Goal: Use online tool/utility: Utilize a website feature to perform a specific function

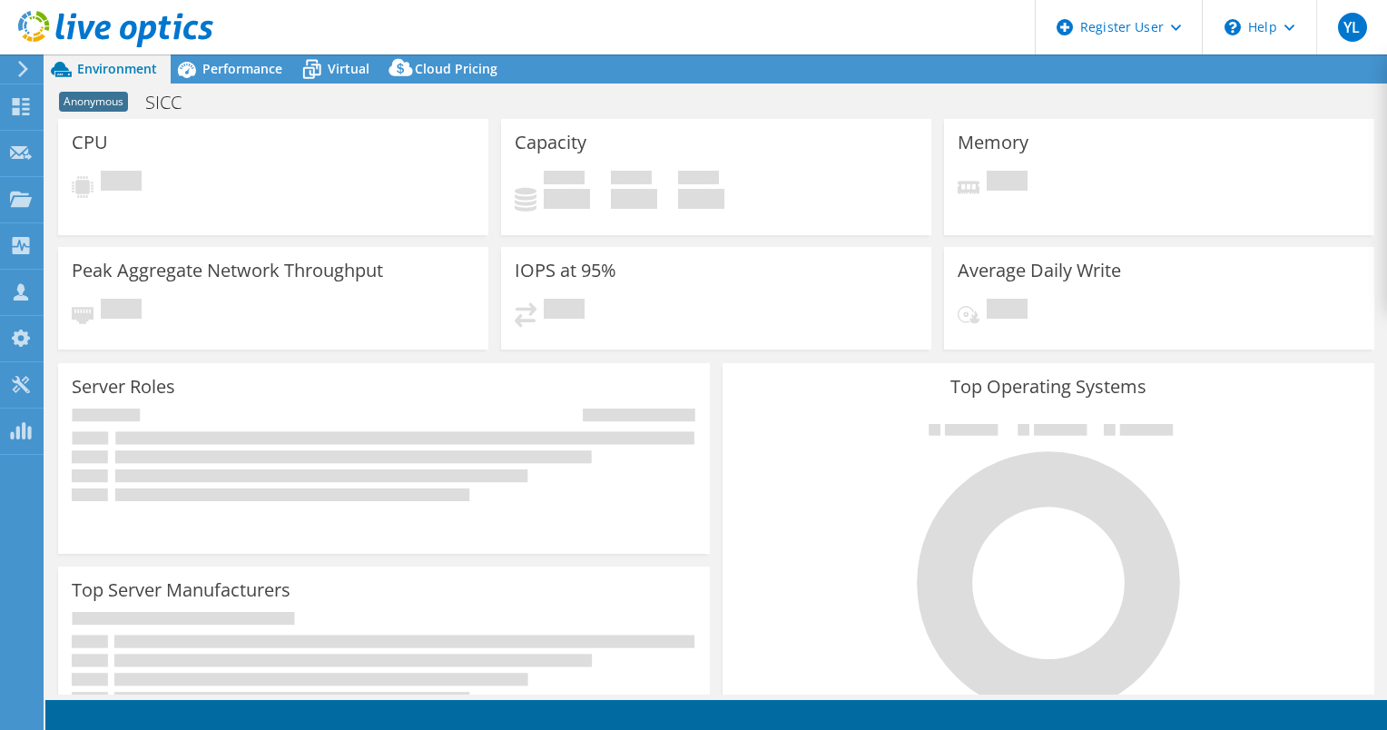
select select "USD"
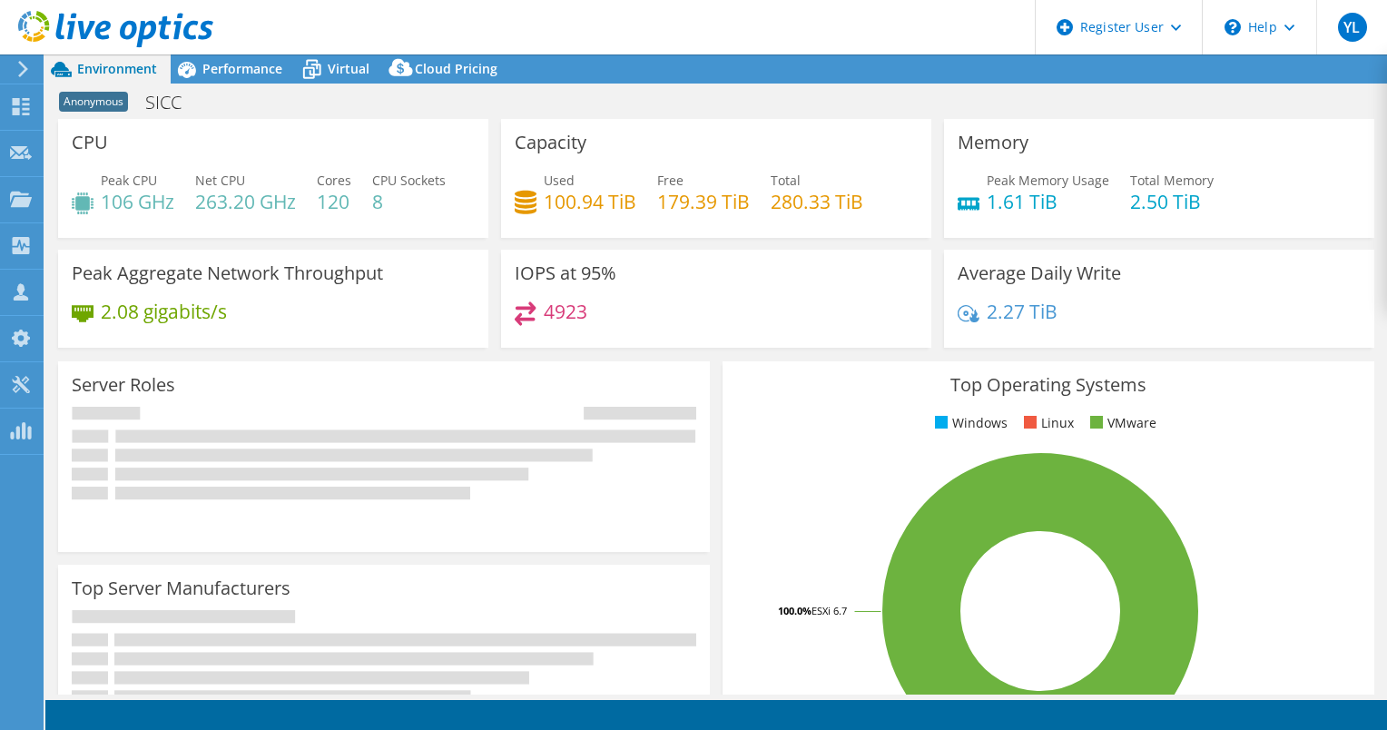
select select "EULondon"
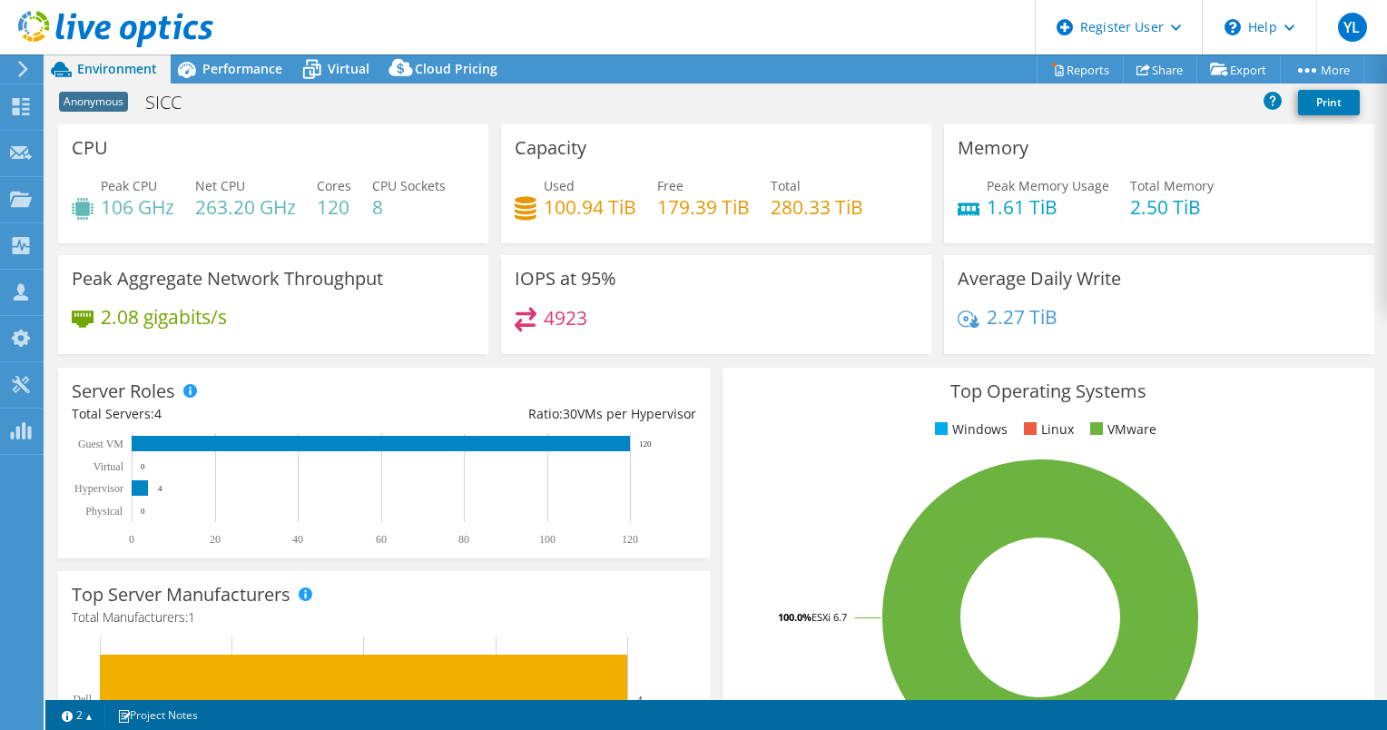
click at [1305, 185] on div "Peak Memory Usage 1.61 TiB Total Memory 2.50 TiB" at bounding box center [1159, 205] width 403 height 59
click at [217, 69] on span "Performance" at bounding box center [242, 68] width 80 height 17
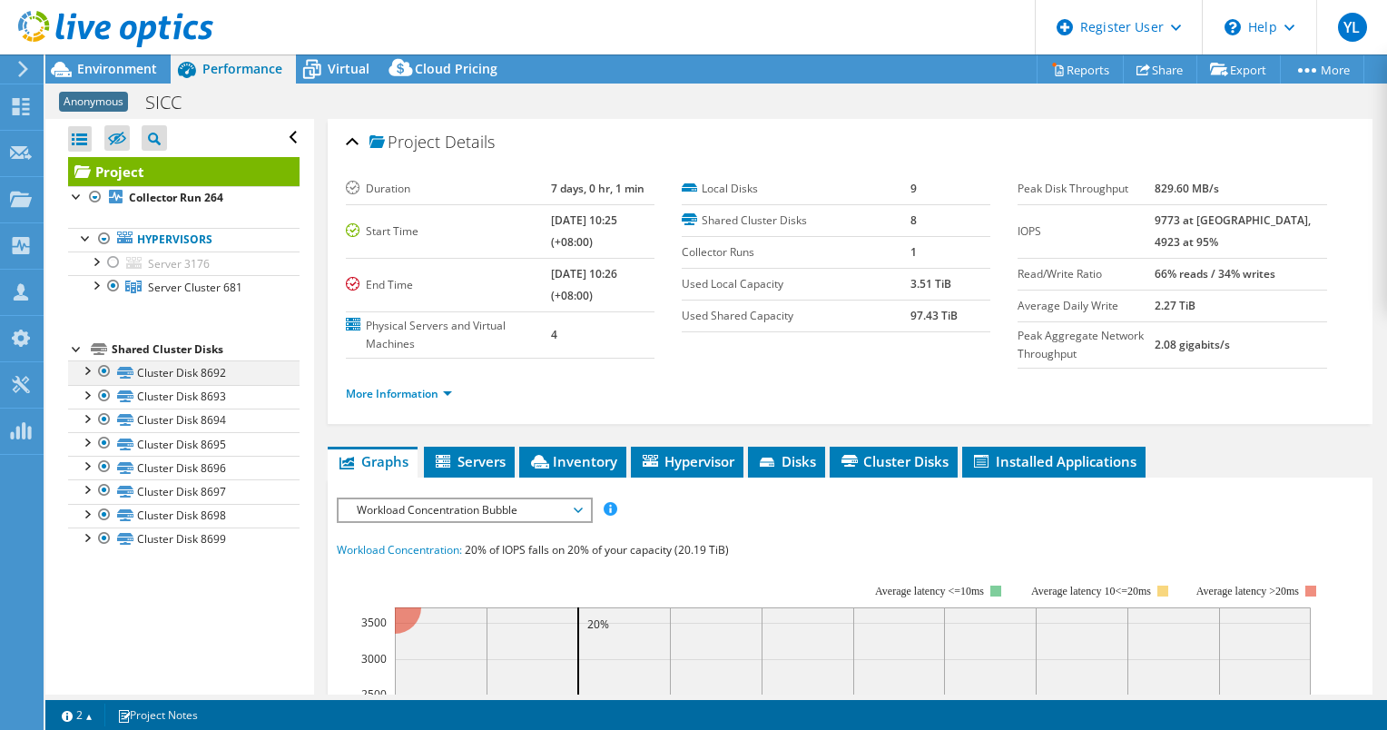
click at [102, 367] on div at bounding box center [104, 371] width 18 height 22
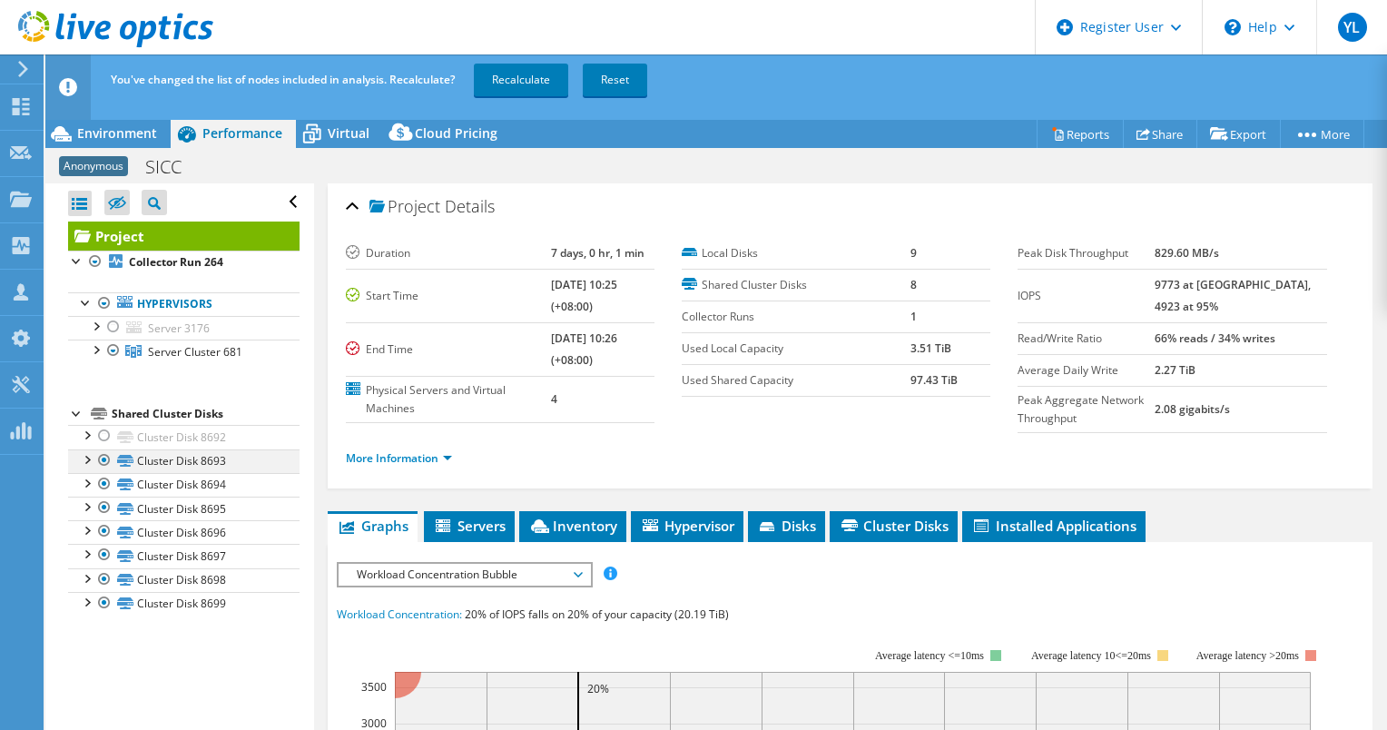
click at [105, 457] on div at bounding box center [104, 460] width 18 height 22
click at [108, 483] on div at bounding box center [104, 484] width 18 height 22
click at [108, 509] on div at bounding box center [104, 508] width 18 height 22
click at [108, 535] on div at bounding box center [104, 531] width 18 height 22
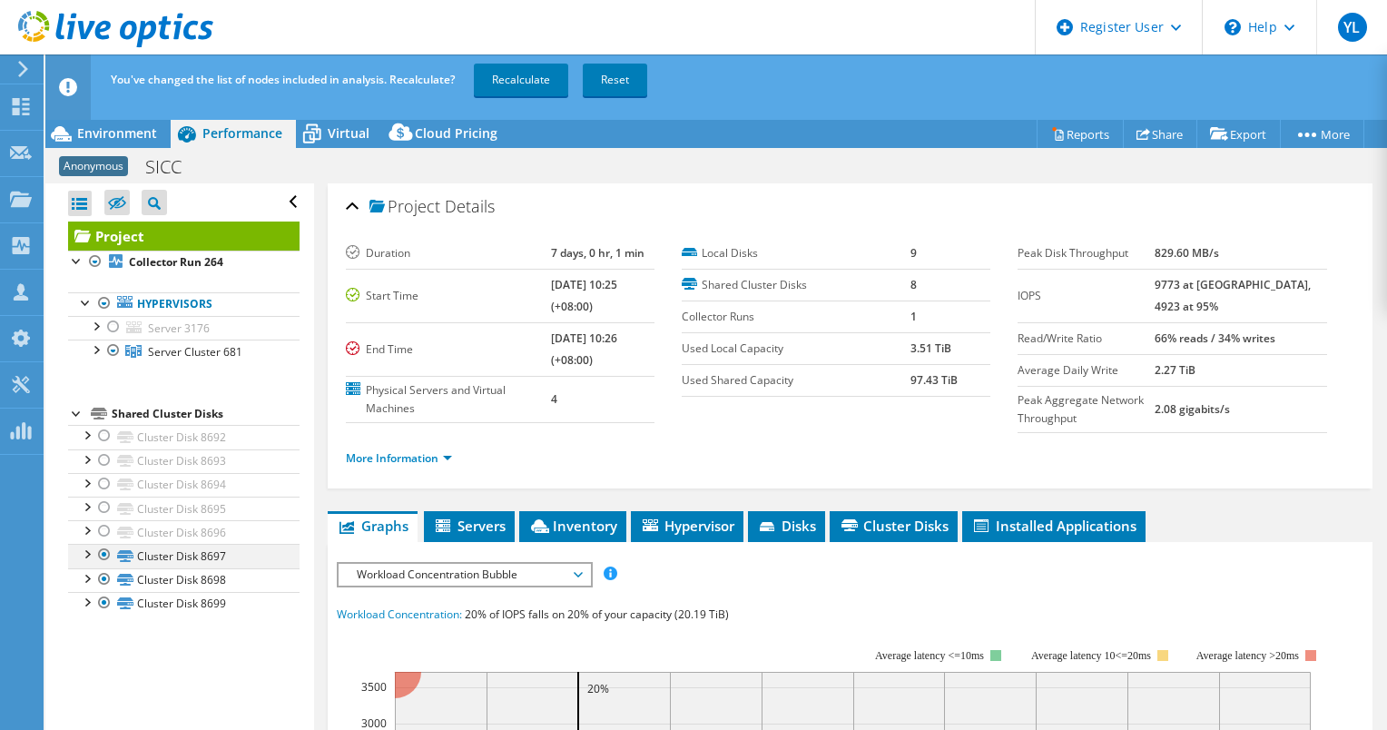
click at [105, 553] on div at bounding box center [104, 555] width 18 height 22
click at [105, 572] on div at bounding box center [104, 579] width 18 height 22
click at [107, 601] on div at bounding box center [104, 603] width 18 height 22
click at [529, 87] on link "Recalculate" at bounding box center [521, 80] width 94 height 33
